Goal: Find specific page/section: Find specific page/section

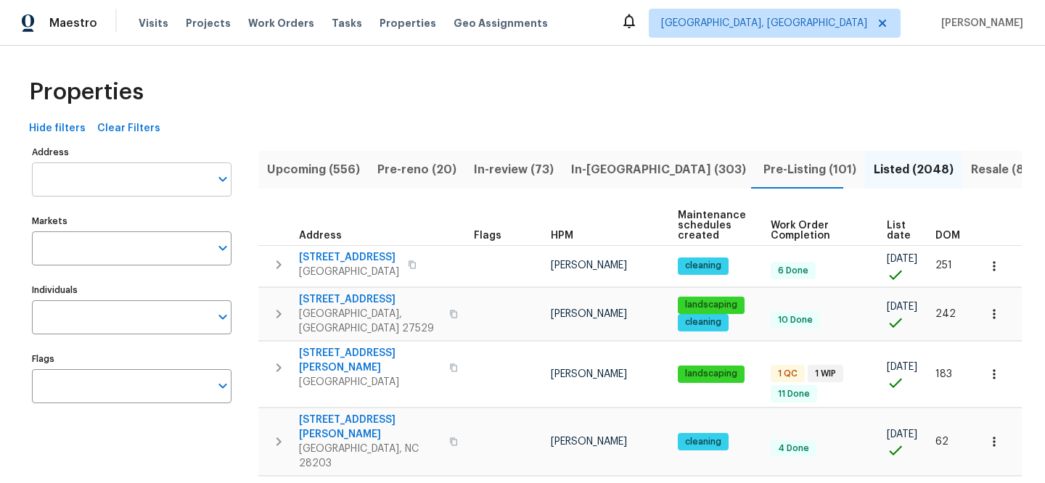
click at [88, 168] on input "Address" at bounding box center [121, 180] width 178 height 34
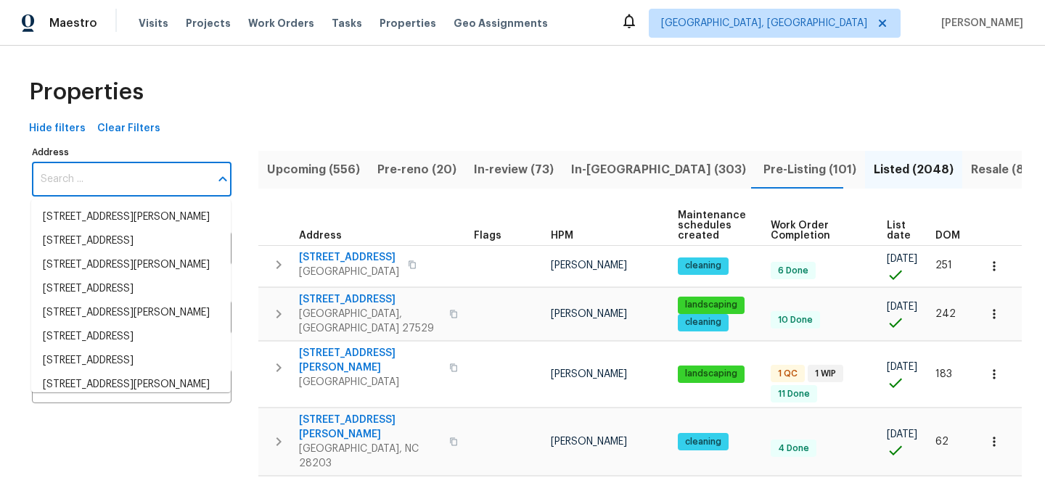
paste input "[STREET_ADDRESS]"
type input "[STREET_ADDRESS]"
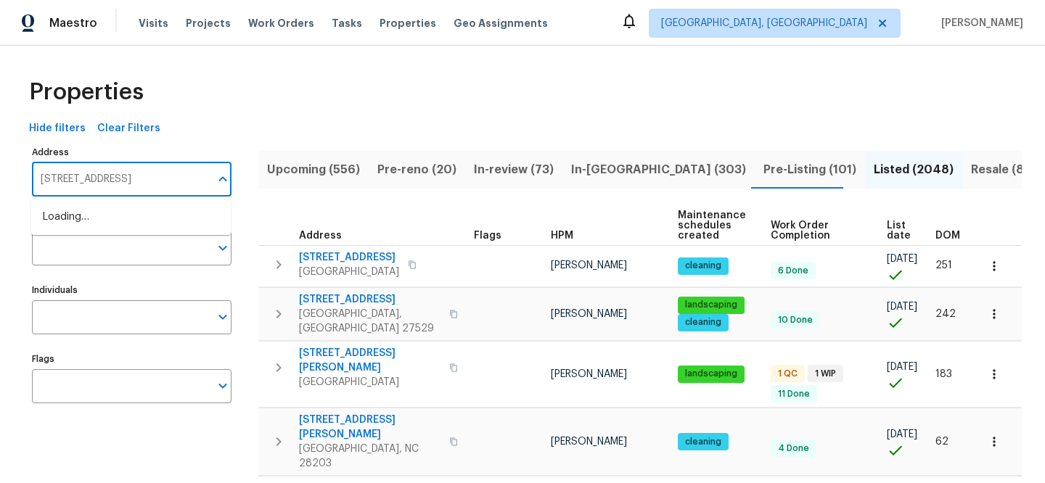
scroll to position [0, 7]
click at [115, 208] on li "[STREET_ADDRESS]" at bounding box center [131, 217] width 200 height 24
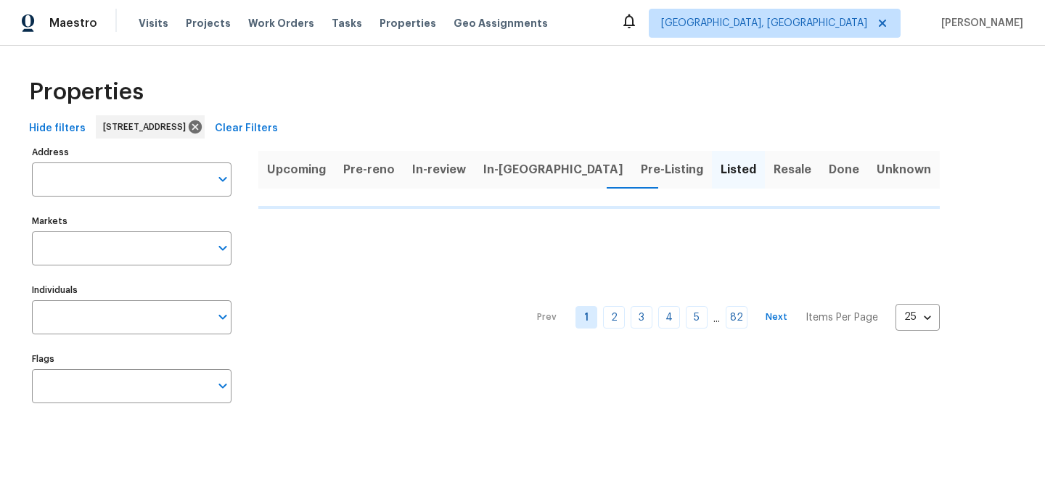
type input "[STREET_ADDRESS]"
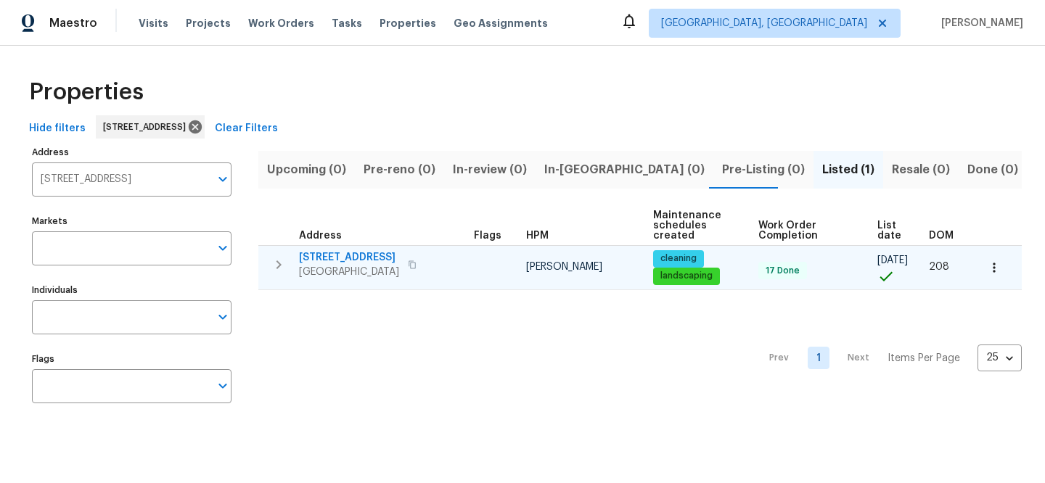
click at [327, 256] on span "[STREET_ADDRESS]" at bounding box center [349, 257] width 100 height 15
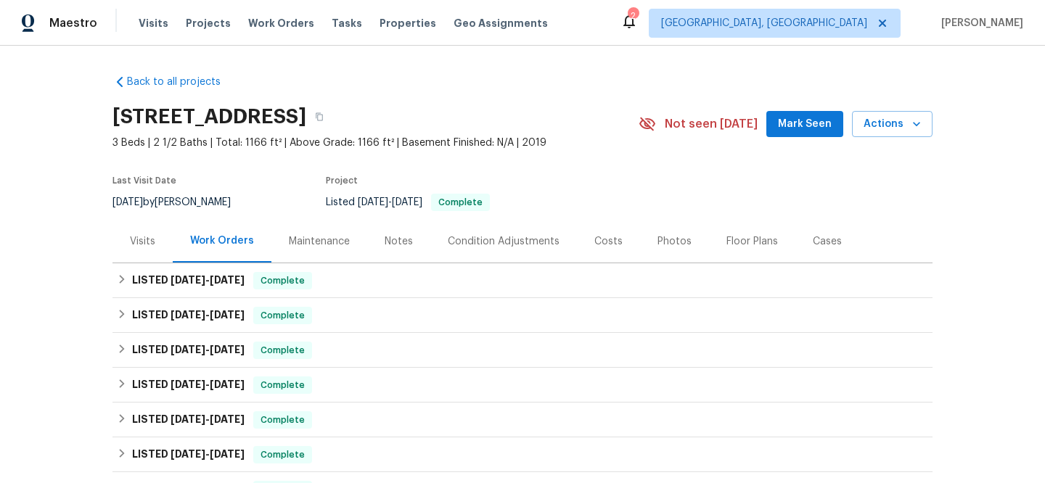
click at [149, 243] on div "Visits" at bounding box center [142, 241] width 25 height 15
